Goal: Use online tool/utility: Utilize a website feature to perform a specific function

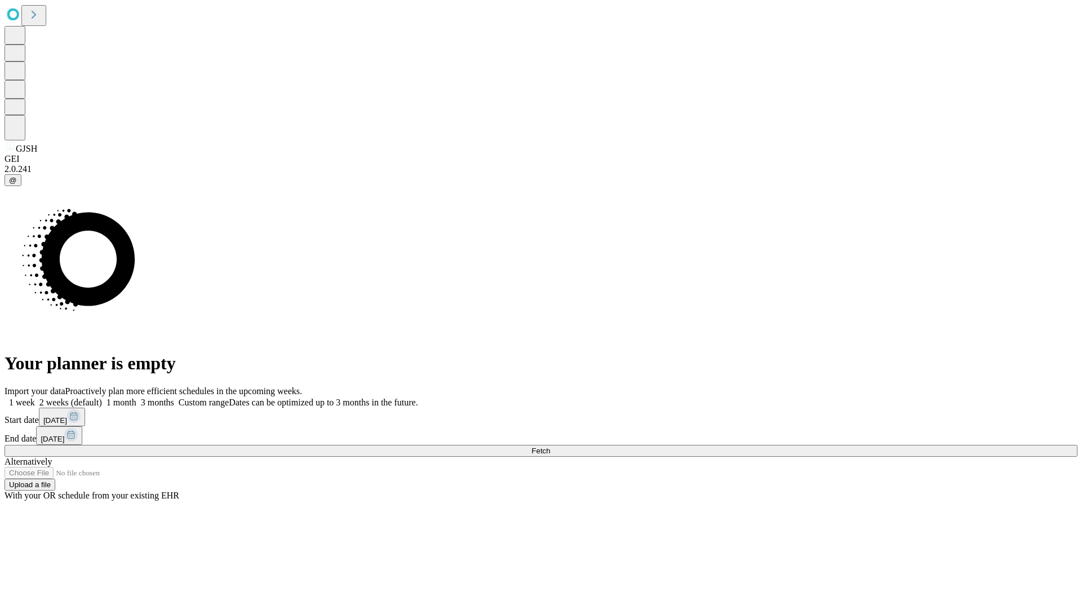
click at [550, 446] on span "Fetch" at bounding box center [540, 450] width 19 height 8
